Goal: Task Accomplishment & Management: Manage account settings

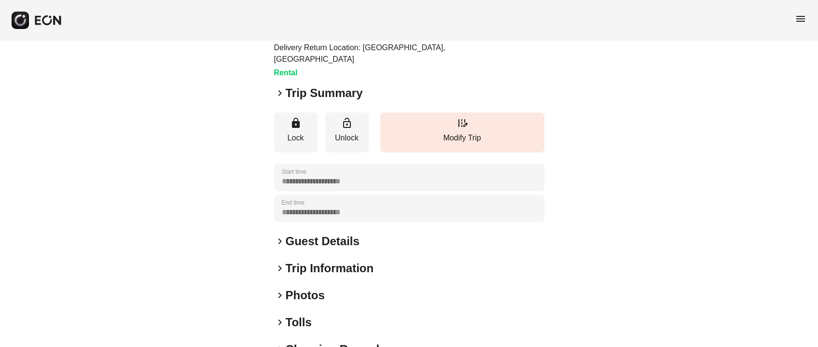
scroll to position [150, 0]
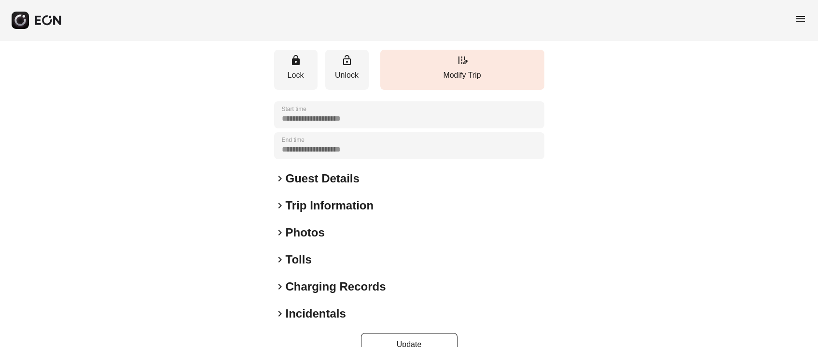
click at [313, 225] on h2 "Photos" at bounding box center [305, 232] width 39 height 15
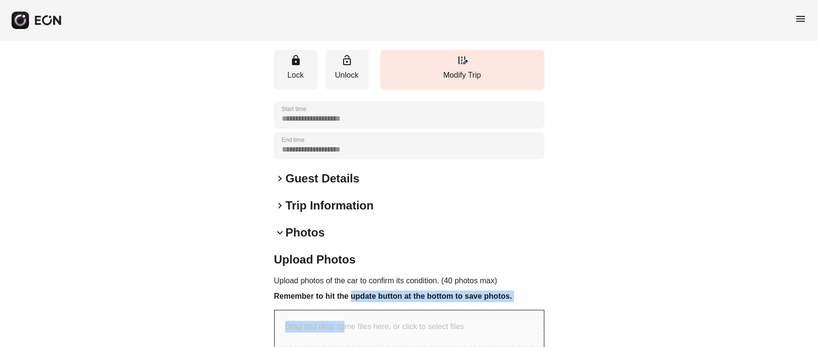
click at [347, 280] on div "Upload Photos Upload photos of the car to confirm its condition. (40 photos max…" at bounding box center [409, 303] width 270 height 103
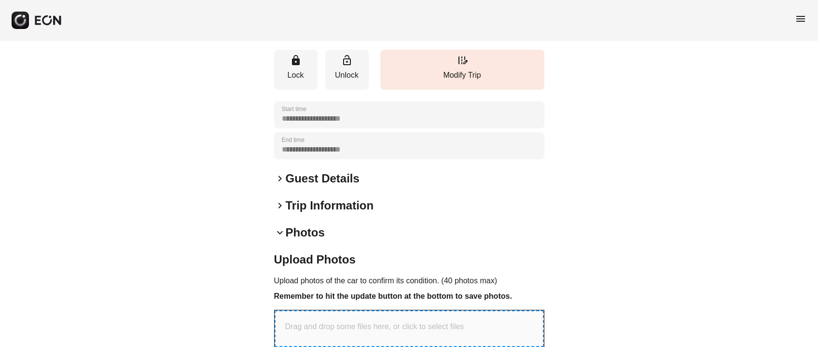
click at [362, 321] on p "Drag and drop some files here, or click to select files" at bounding box center [374, 327] width 179 height 12
click at [361, 310] on div "Drag and drop some files here, or click to select files" at bounding box center [409, 328] width 269 height 37
type input "**********"
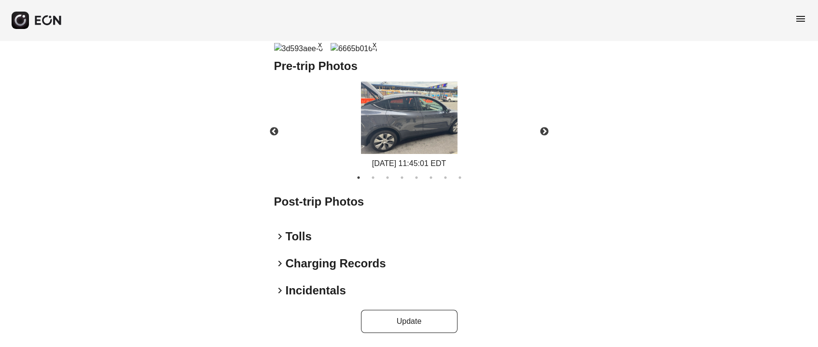
scroll to position [779, 0]
click at [409, 318] on button "Update" at bounding box center [409, 321] width 97 height 23
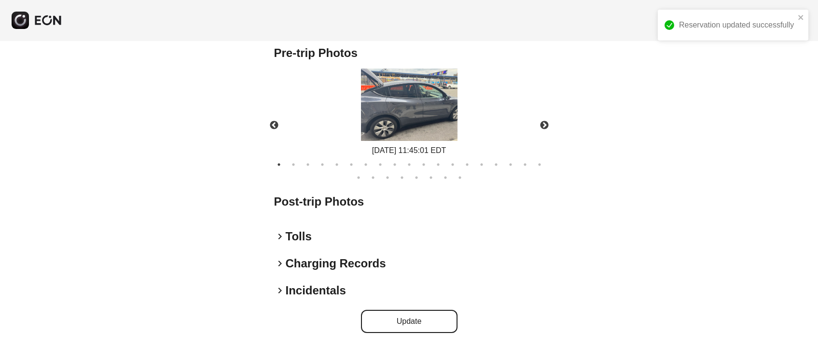
scroll to position [440, 0]
